Goal: Transaction & Acquisition: Purchase product/service

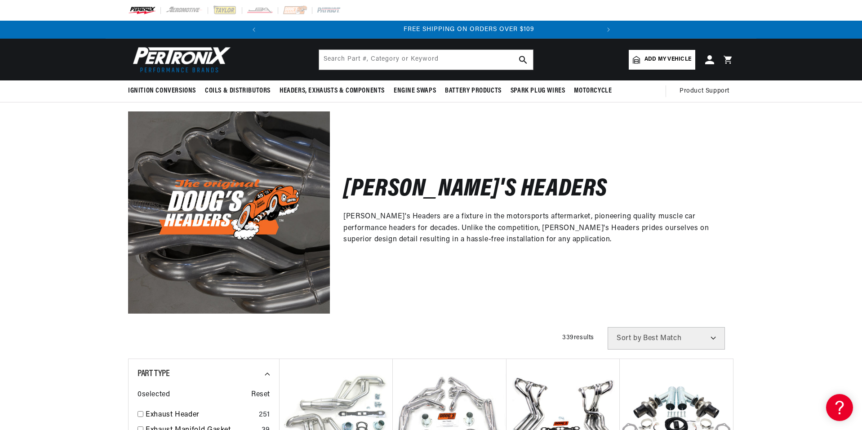
scroll to position [0, 336]
click at [652, 54] on link "Add my vehicle" at bounding box center [662, 60] width 67 height 20
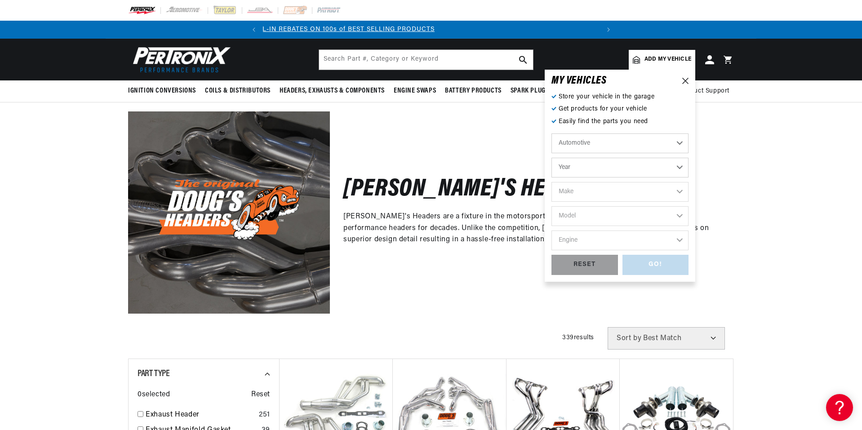
click at [680, 163] on select "Year [DATE] 2021 2020 2019 2018 2017 2016 2015 2014 2013 2012 2011 2010 2009 20…" at bounding box center [619, 168] width 137 height 20
select select "1974"
click at [551, 158] on select "Year [DATE] 2021 2020 2019 2018 2017 2016 2015 2014 2013 2012 2011 2010 2009 20…" at bounding box center [619, 168] width 137 height 20
select select "1974"
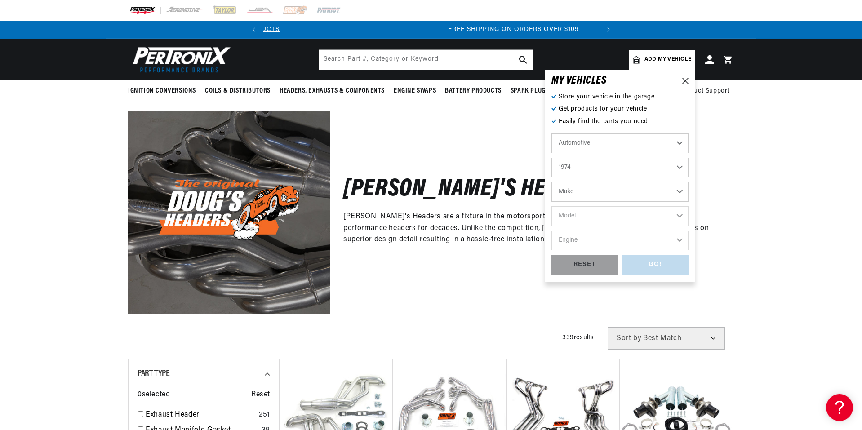
scroll to position [0, 336]
click at [683, 191] on select "Make Alfa Romeo American Motors Aston [PERSON_NAME] Audi [GEOGRAPHIC_DATA] Avan…" at bounding box center [619, 192] width 137 height 20
select select "[GEOGRAPHIC_DATA]"
click at [551, 182] on select "Make Alfa Romeo American Motors Aston [PERSON_NAME] Audi [GEOGRAPHIC_DATA] Avan…" at bounding box center [619, 192] width 137 height 20
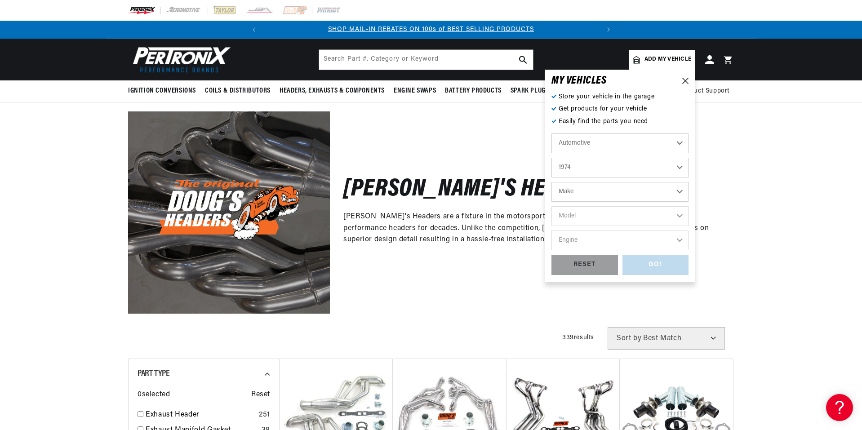
select select "[GEOGRAPHIC_DATA]"
click at [679, 216] on select "Model Barracuda Cuda Duster Fury Fury I Fury II Fury III Gran Fury PB100 Van PB…" at bounding box center [619, 216] width 137 height 20
select select "Duster"
click at [551, 206] on select "Model Barracuda Cuda Duster Fury Fury I Fury II Fury III Gran Fury PB100 Van PB…" at bounding box center [619, 216] width 137 height 20
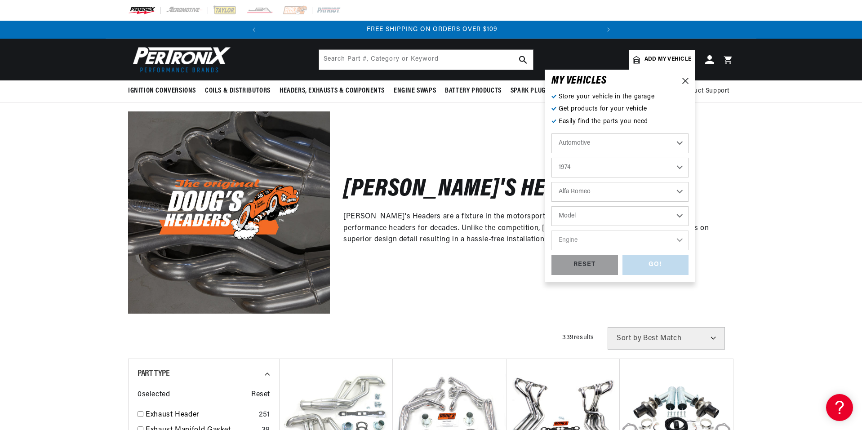
select select "Duster"
click at [679, 239] on select "Engine 5.6L 198cid / 3.2L 225cid / 3.7L 318cid / 5.2L 360cid / 5.9L" at bounding box center [619, 241] width 137 height 20
select select "360cid-5.9L"
click at [551, 231] on select "Engine 5.6L 198cid / 3.2L 225cid / 3.7L 318cid / 5.2L 360cid / 5.9L" at bounding box center [619, 241] width 137 height 20
select select "360cid-5.9L"
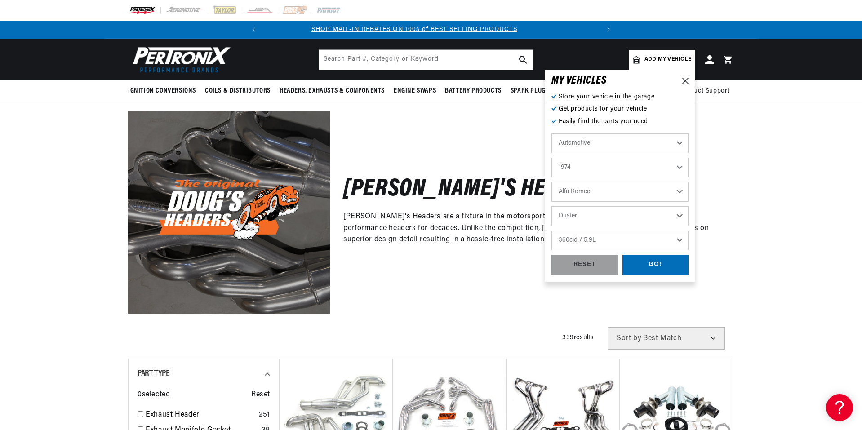
scroll to position [0, 0]
click at [644, 262] on div "GO!" at bounding box center [655, 265] width 67 height 20
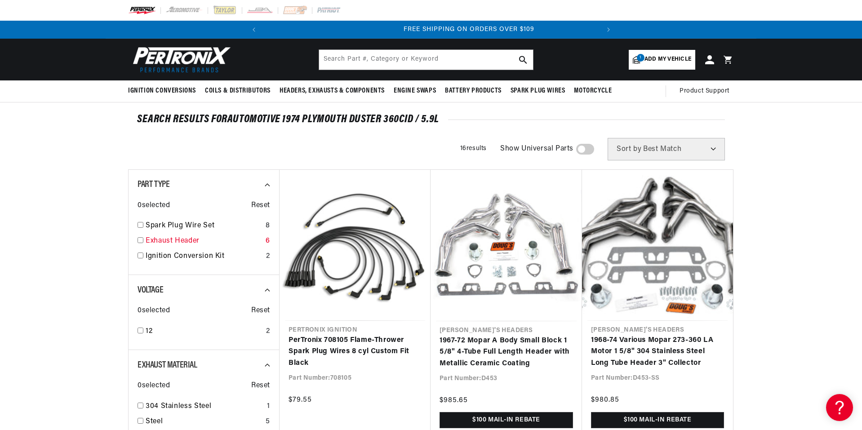
scroll to position [0, 336]
click at [142, 241] on input "checkbox" at bounding box center [141, 240] width 6 height 6
checkbox input "true"
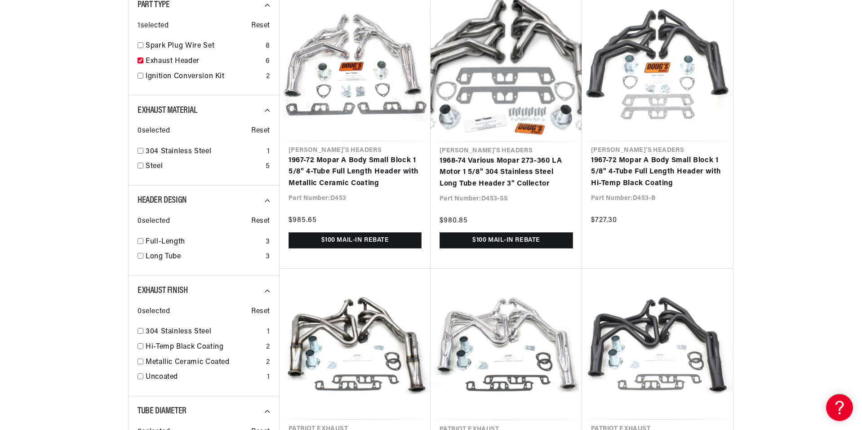
scroll to position [0, 336]
click at [139, 254] on input "checkbox" at bounding box center [141, 256] width 6 height 6
checkbox input "true"
